Goal: Navigation & Orientation: Find specific page/section

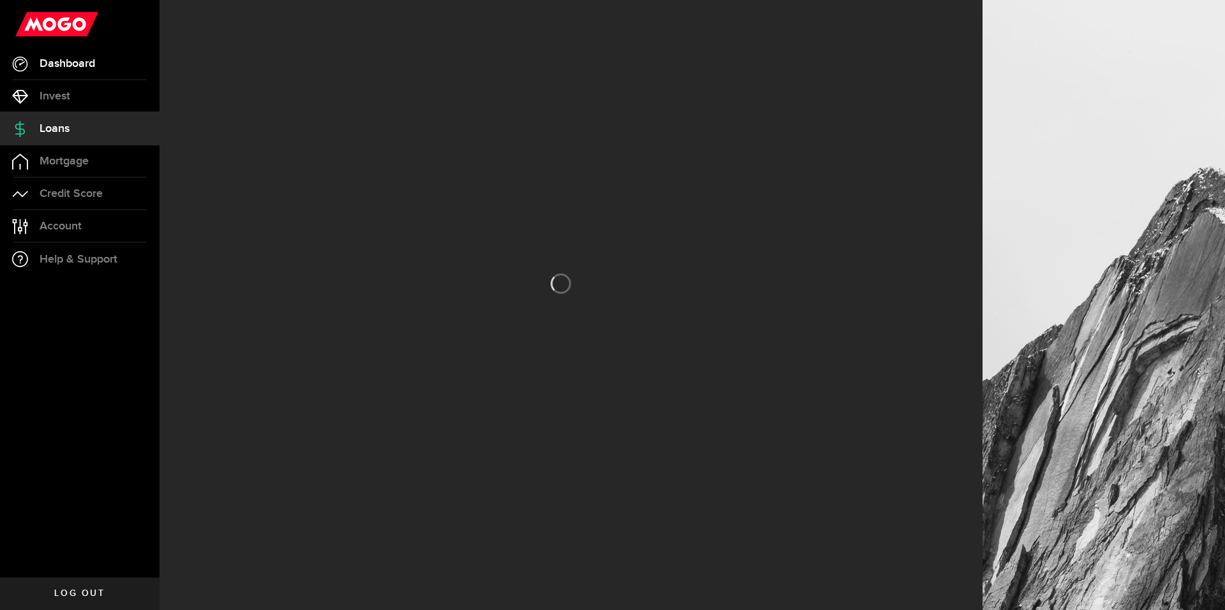
click at [84, 60] on span "Dashboard" at bounding box center [67, 63] width 55 height 11
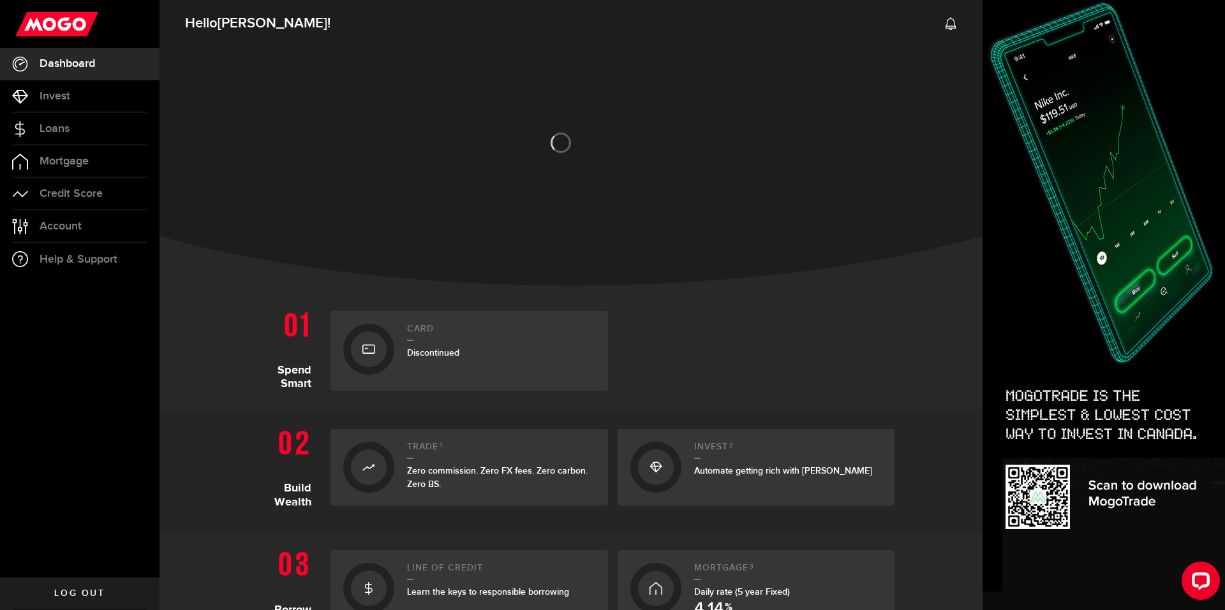
click at [453, 341] on div "Card Discontinued" at bounding box center [501, 351] width 188 height 54
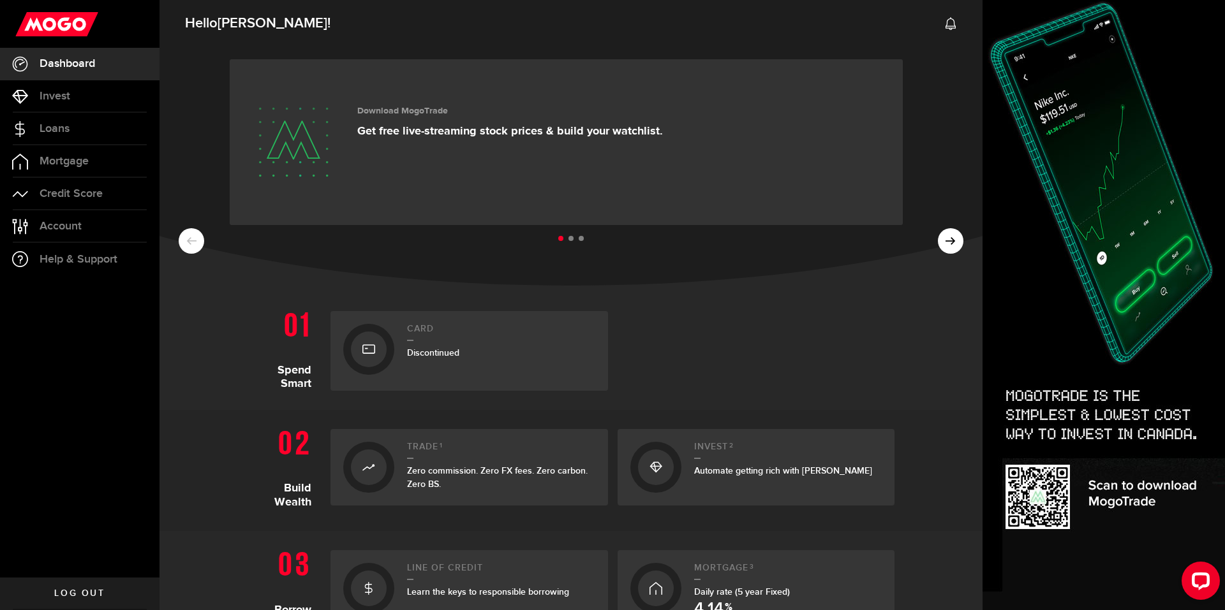
click at [343, 346] on div at bounding box center [368, 349] width 51 height 51
click at [469, 348] on div "Discontinued" at bounding box center [501, 352] width 188 height 13
click at [376, 358] on div at bounding box center [369, 350] width 36 height 36
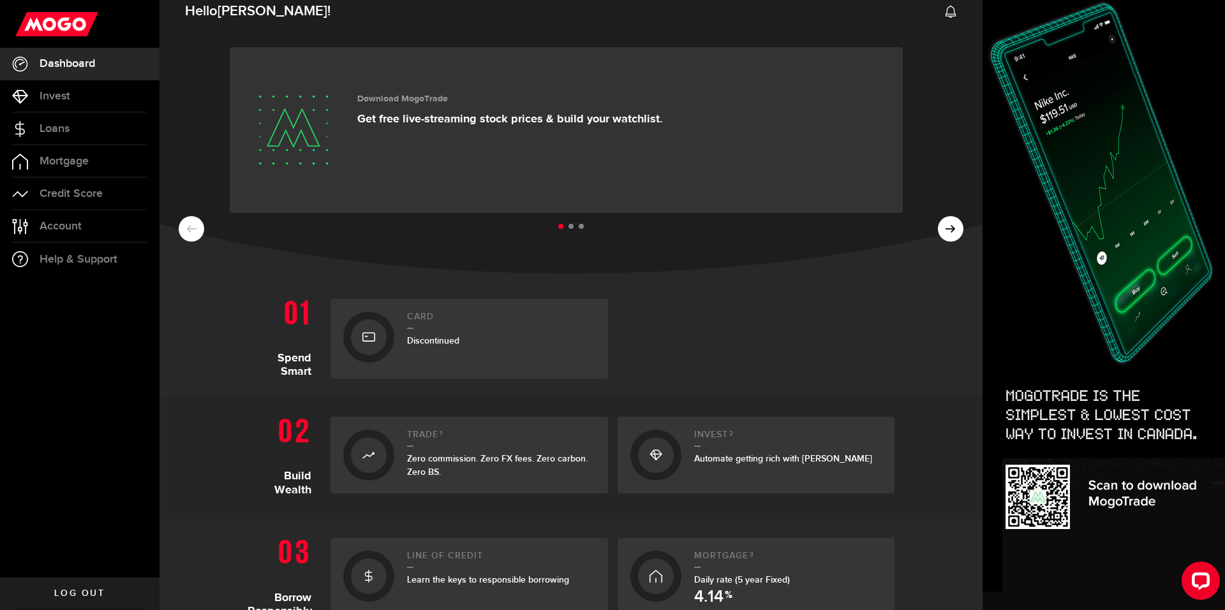
scroll to position [10, 0]
click at [945, 232] on ul at bounding box center [571, 229] width 784 height 17
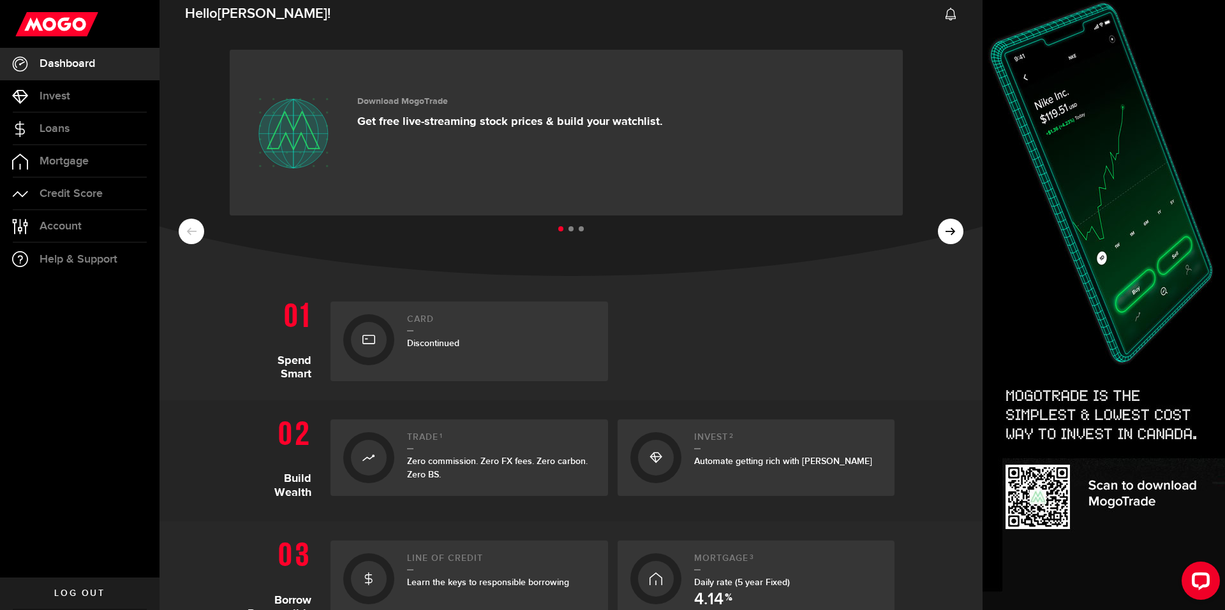
click at [941, 235] on ul at bounding box center [571, 229] width 784 height 17
click at [942, 235] on ul at bounding box center [571, 229] width 784 height 17
click at [940, 237] on ul at bounding box center [571, 229] width 784 height 17
click at [941, 241] on button at bounding box center [951, 232] width 26 height 26
click at [610, 128] on div "MogoMoney Congrats! You've earned a Level Up offer for $1000. Check it out!" at bounding box center [526, 132] width 339 height 89
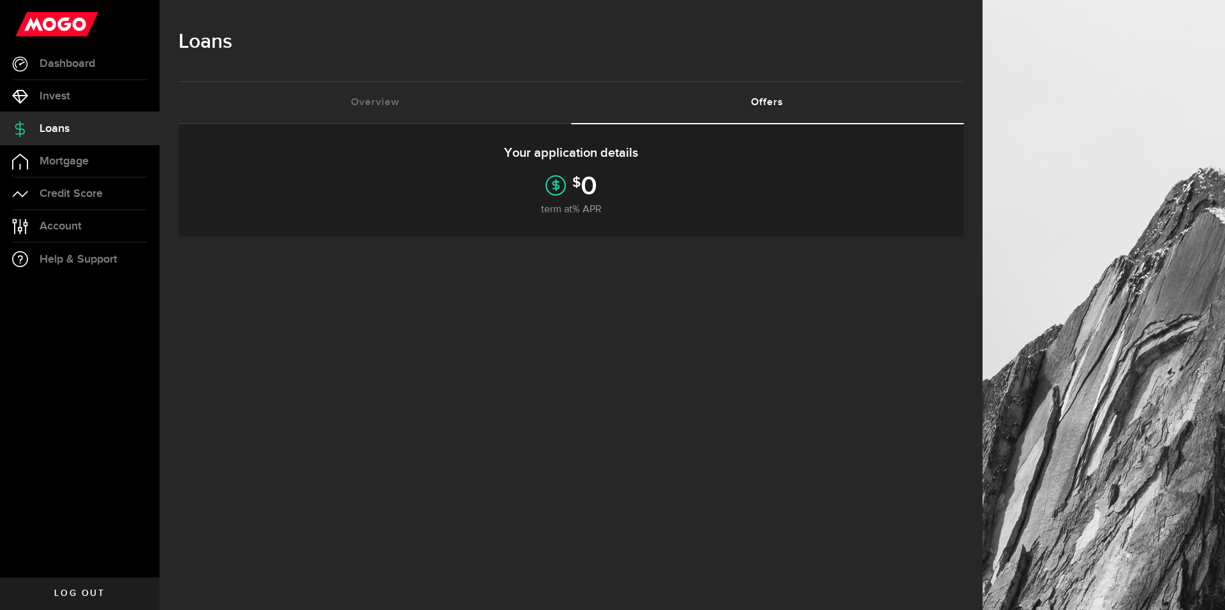
drag, startPoint x: 612, startPoint y: 201, endPoint x: 602, endPoint y: 194, distance: 11.9
click at [612, 200] on div "Your application details $ 0 term at % APR Offer expires in 24 days" at bounding box center [571, 180] width 784 height 112
click at [527, 198] on div "Your application details $ 0 term at % APR Offer expires in 24 days" at bounding box center [571, 180] width 784 height 112
click at [553, 184] on icon at bounding box center [555, 185] width 20 height 20
click at [402, 91] on link "Overview (requires attention)" at bounding box center [375, 102] width 392 height 41
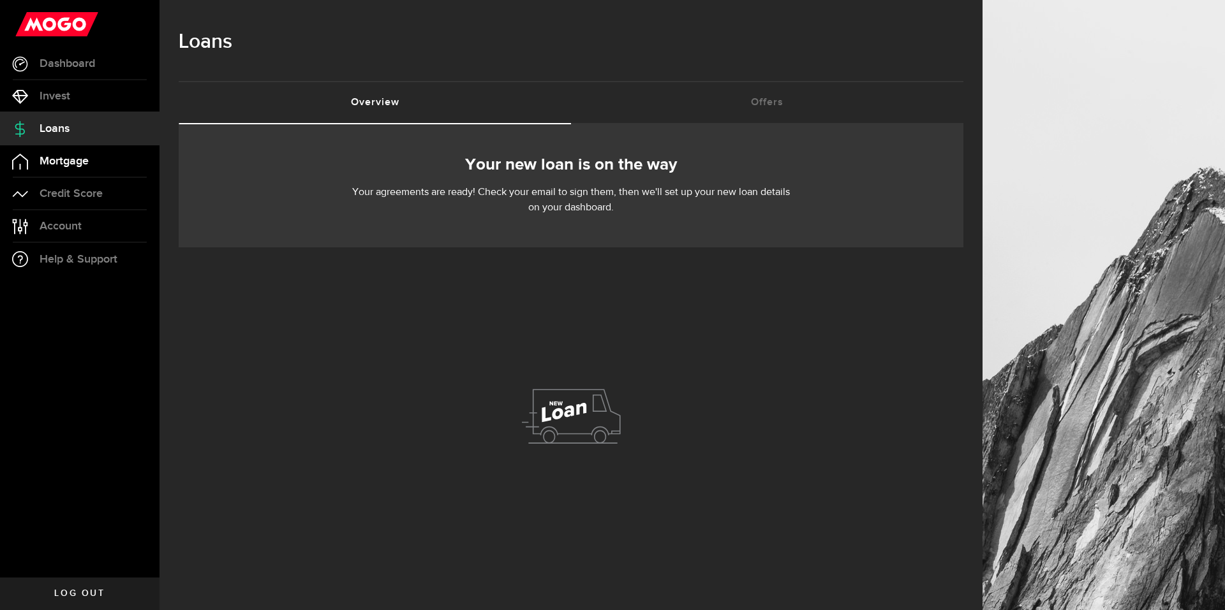
click at [105, 173] on link "Mortgage" at bounding box center [79, 161] width 159 height 32
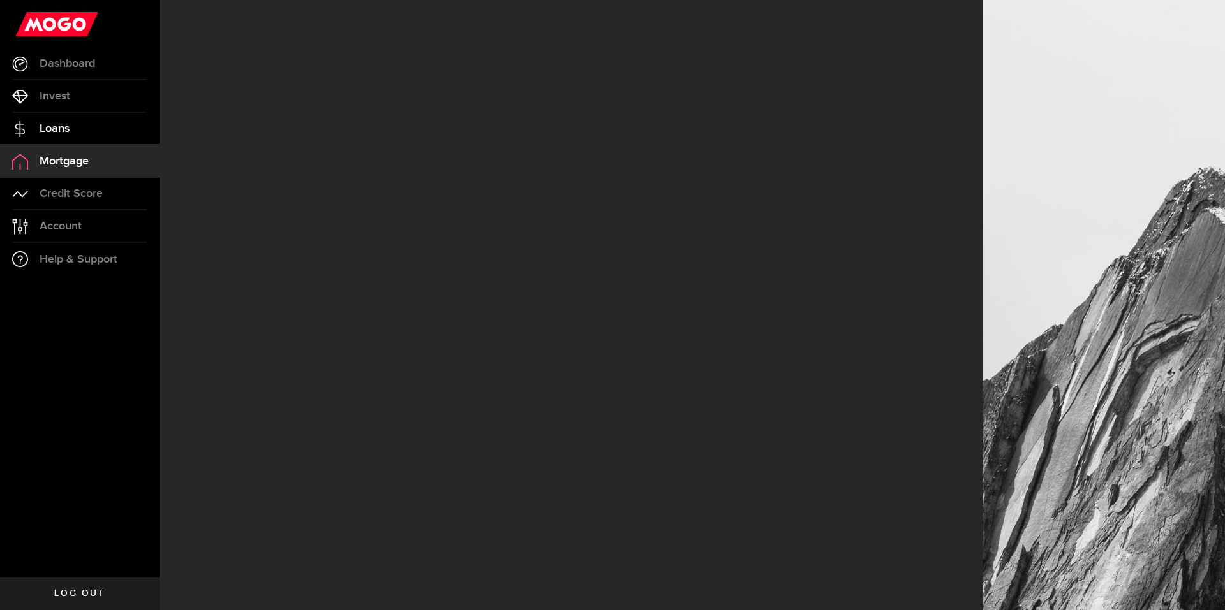
click at [95, 124] on link "Loans" at bounding box center [79, 129] width 159 height 32
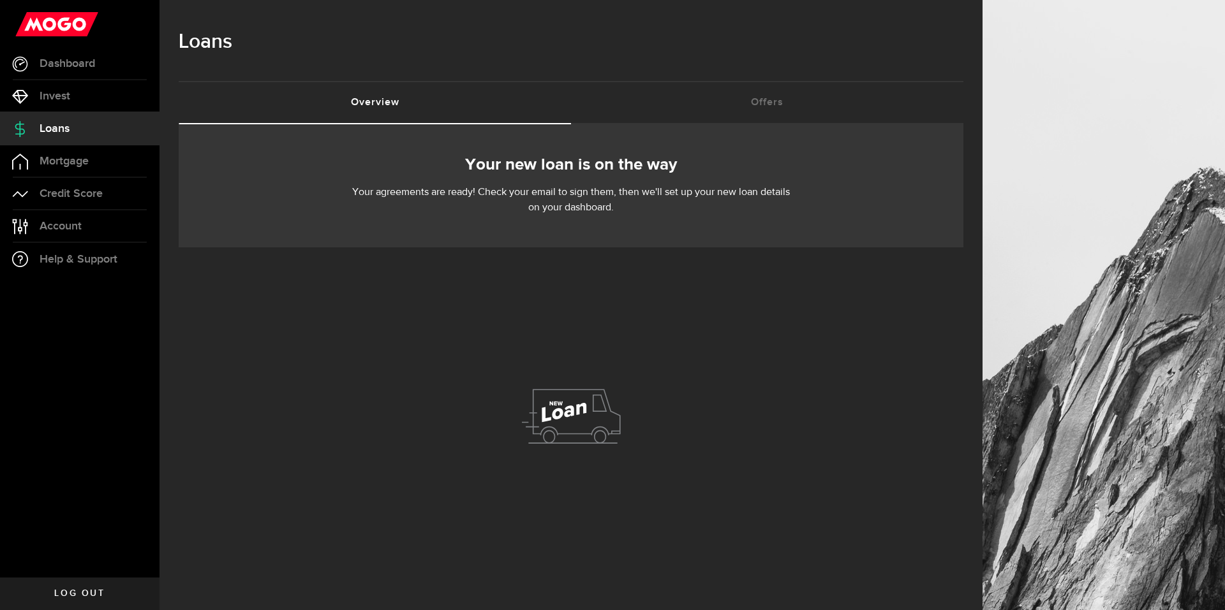
click at [622, 205] on p "Your agreements are ready! Check your email to sign them, then we'll set up you…" at bounding box center [571, 200] width 440 height 31
click at [751, 117] on link "Offers (requires attention)" at bounding box center [767, 102] width 392 height 41
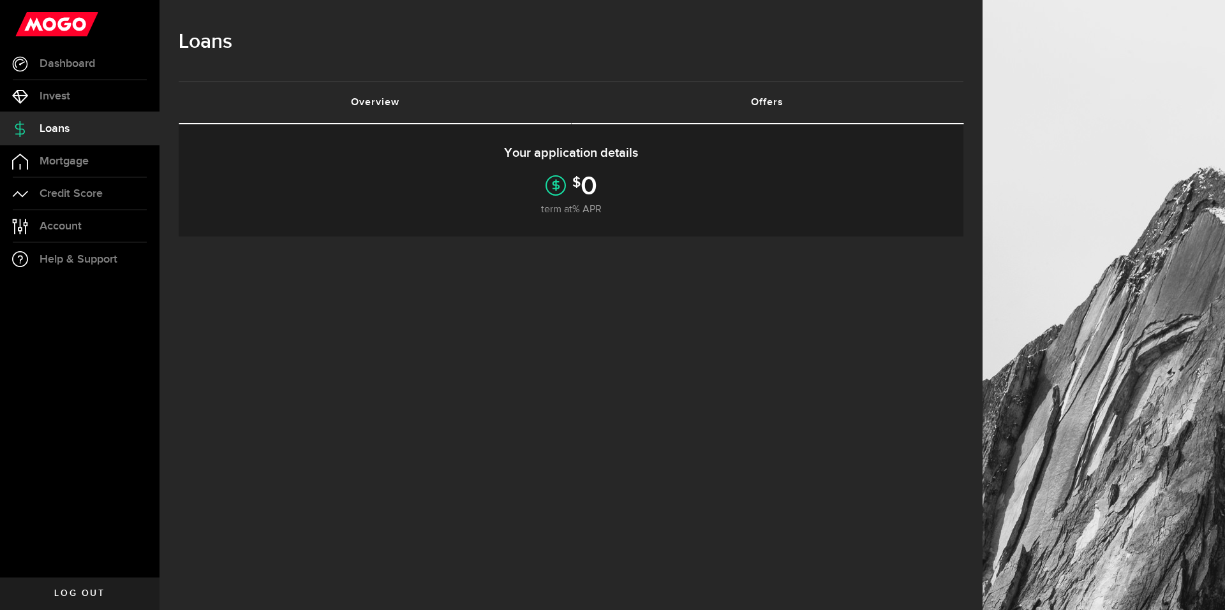
click at [327, 105] on link "Overview (requires attention)" at bounding box center [375, 102] width 392 height 41
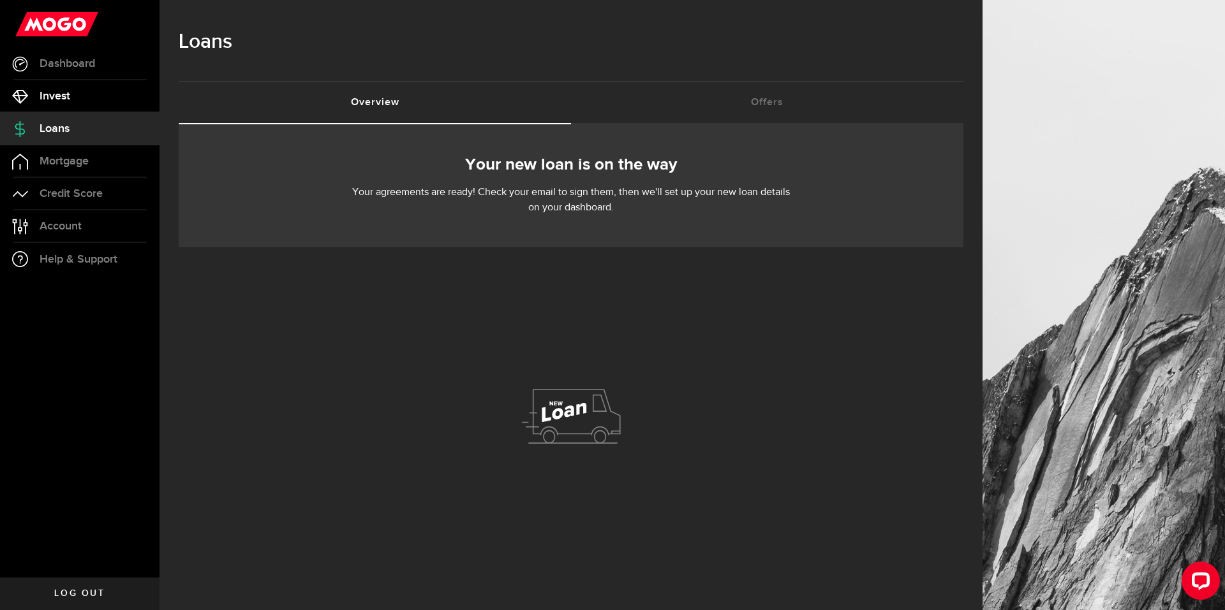
click at [59, 93] on span "Invest" at bounding box center [55, 96] width 31 height 11
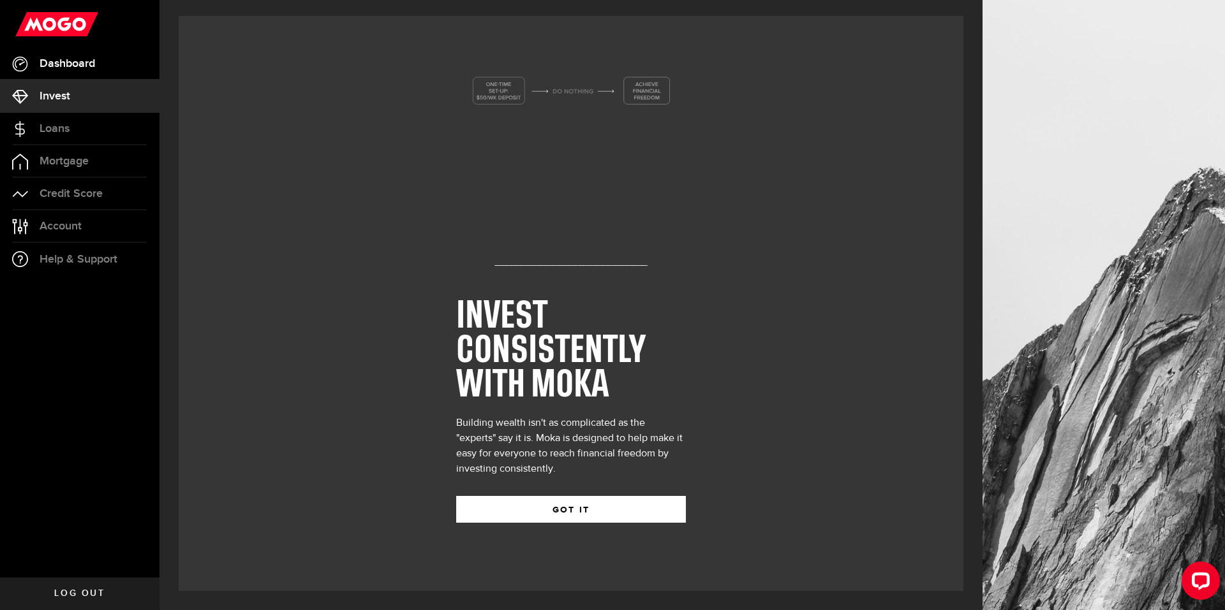
click at [95, 67] on span "Dashboard" at bounding box center [67, 63] width 55 height 11
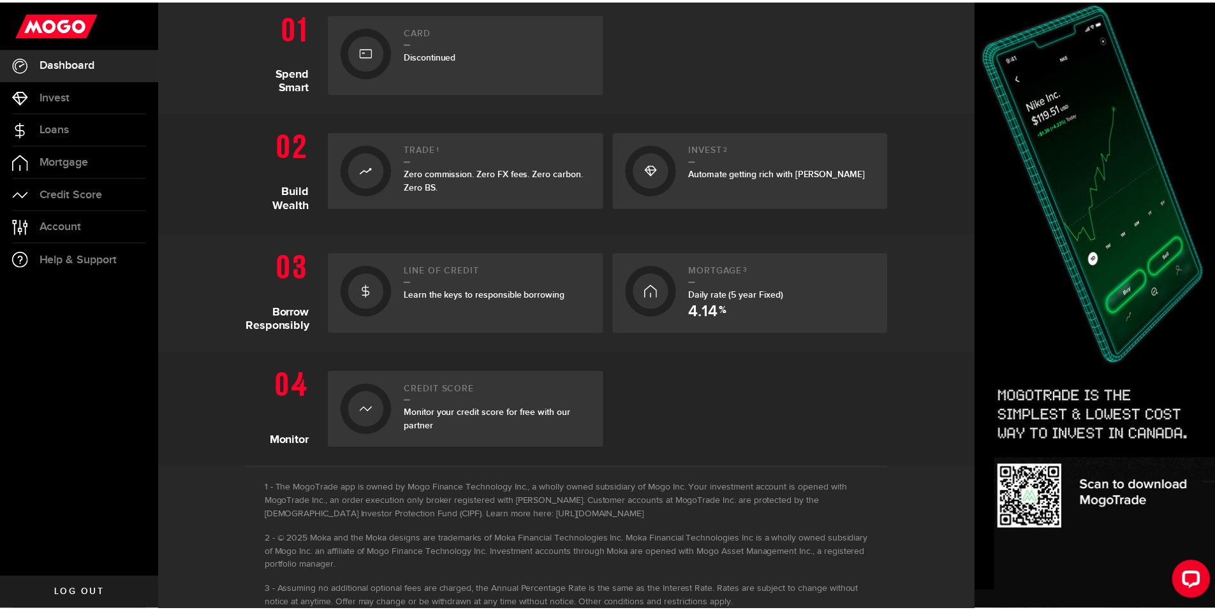
scroll to position [328, 0]
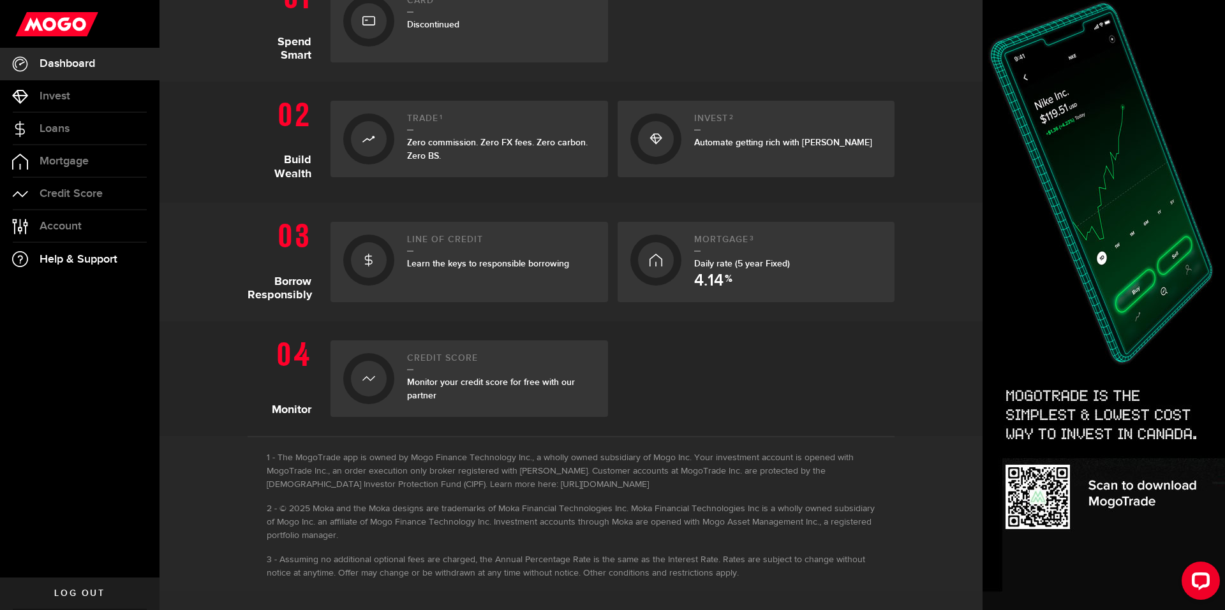
click at [89, 254] on span "Help & Support" at bounding box center [79, 259] width 78 height 11
click at [89, 221] on link "Account Compte" at bounding box center [79, 226] width 159 height 32
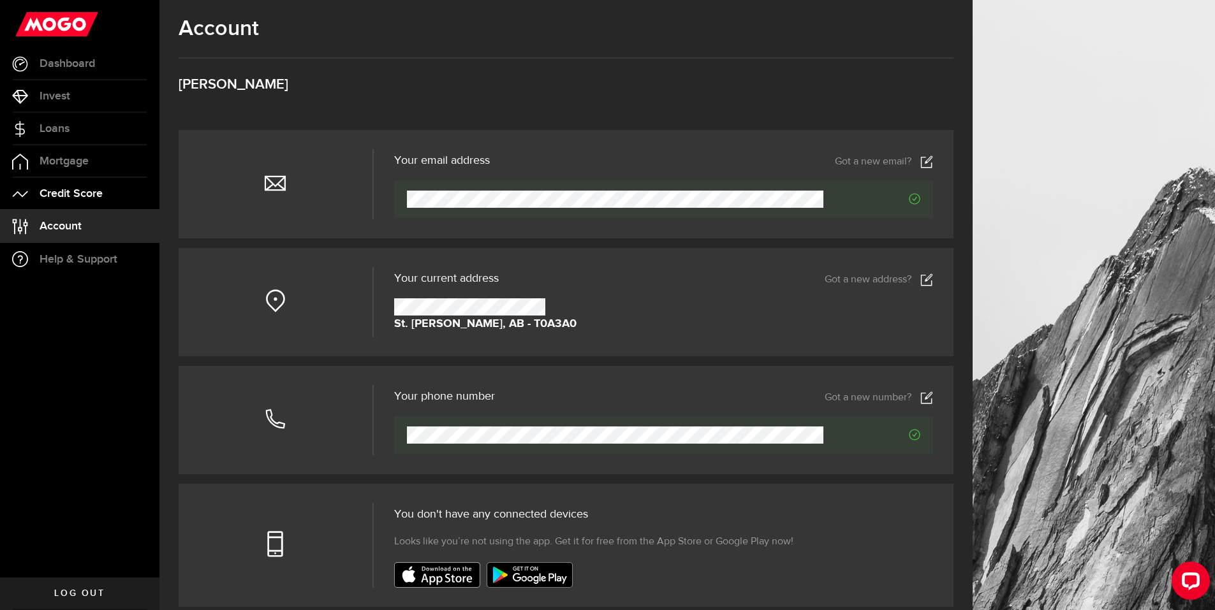
click at [78, 185] on link "Credit Score" at bounding box center [79, 194] width 159 height 32
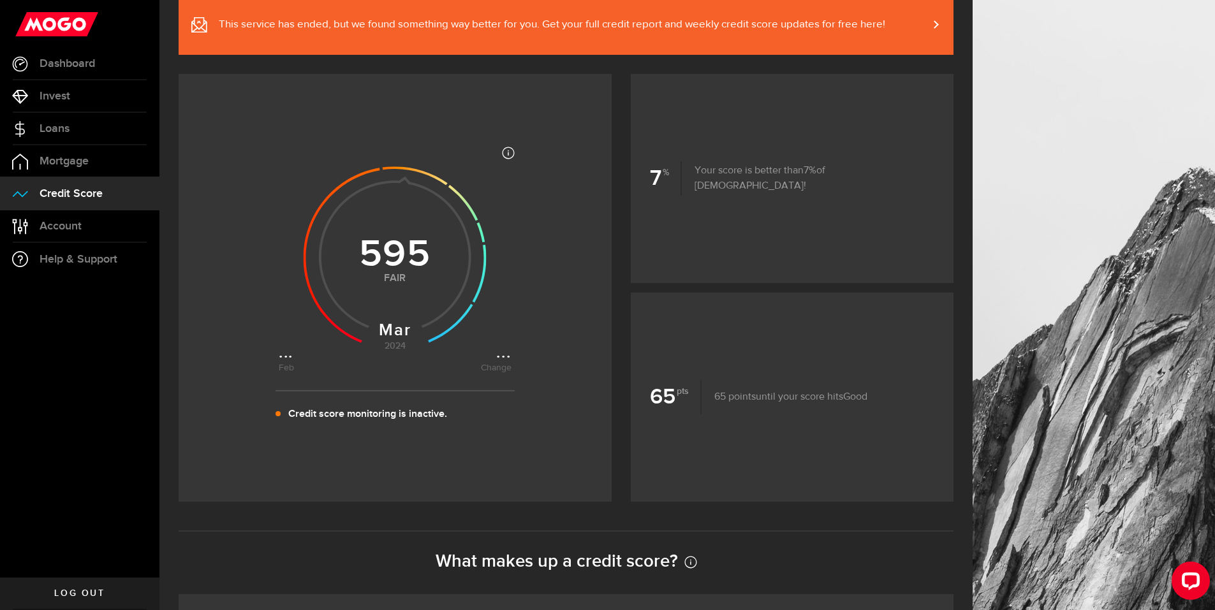
scroll to position [128, 0]
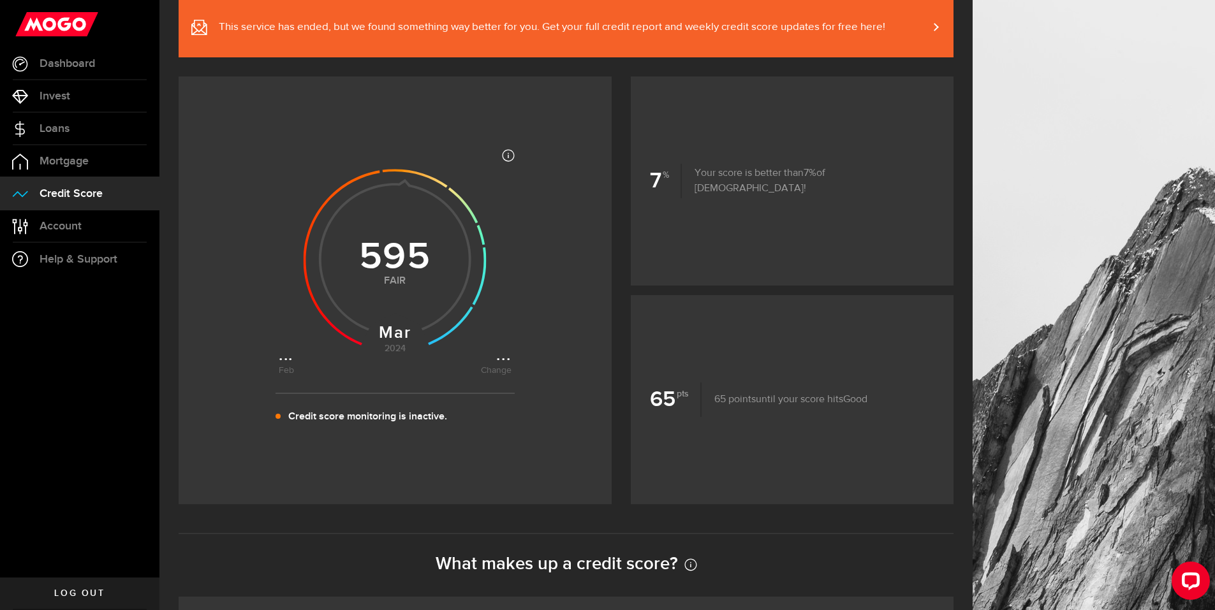
click at [816, 408] on p "65 points until your score hits Fair Good Very Good Excellent Rockstar" at bounding box center [785, 399] width 166 height 15
